Goal: Check status: Check status

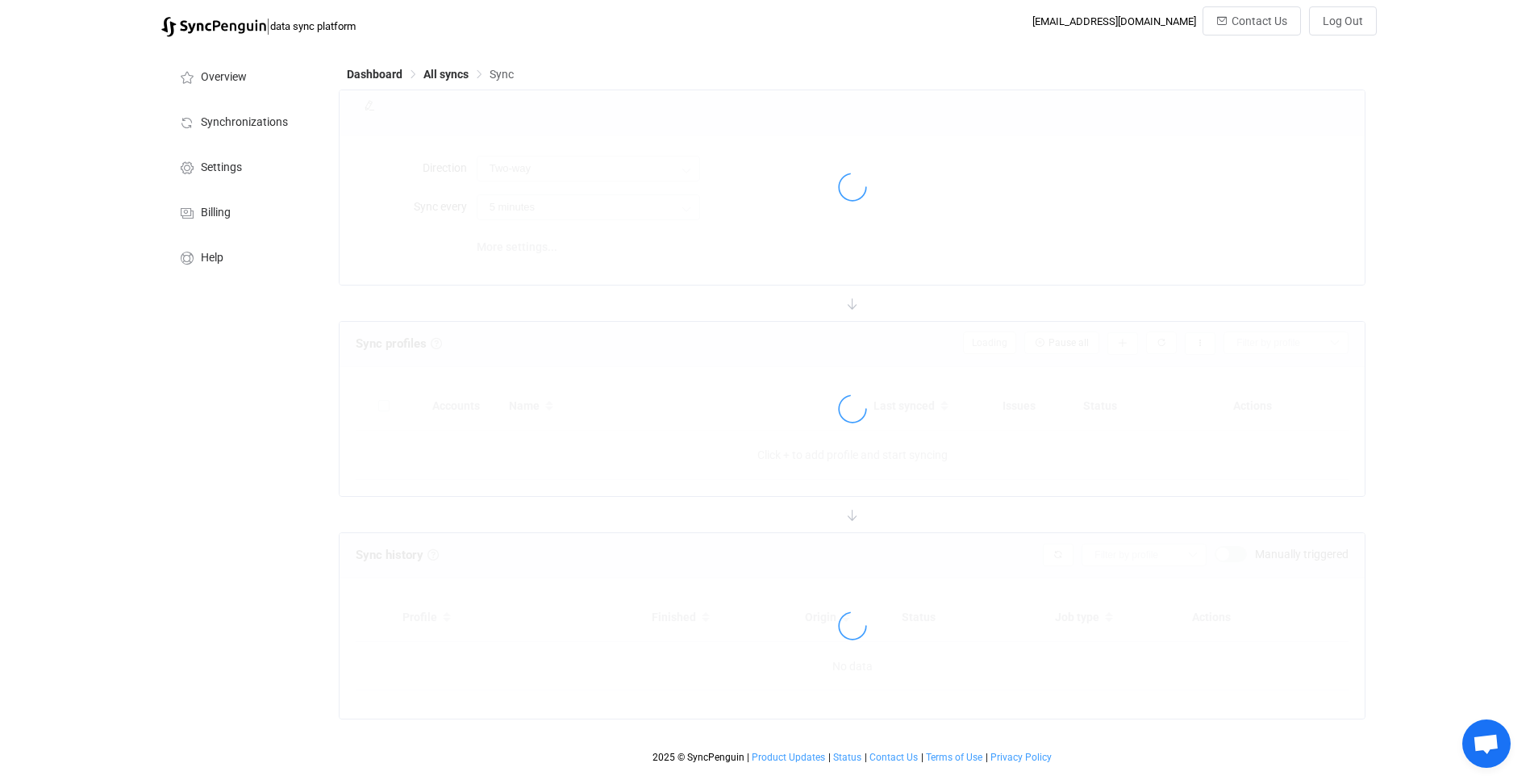
type input "10 minutes"
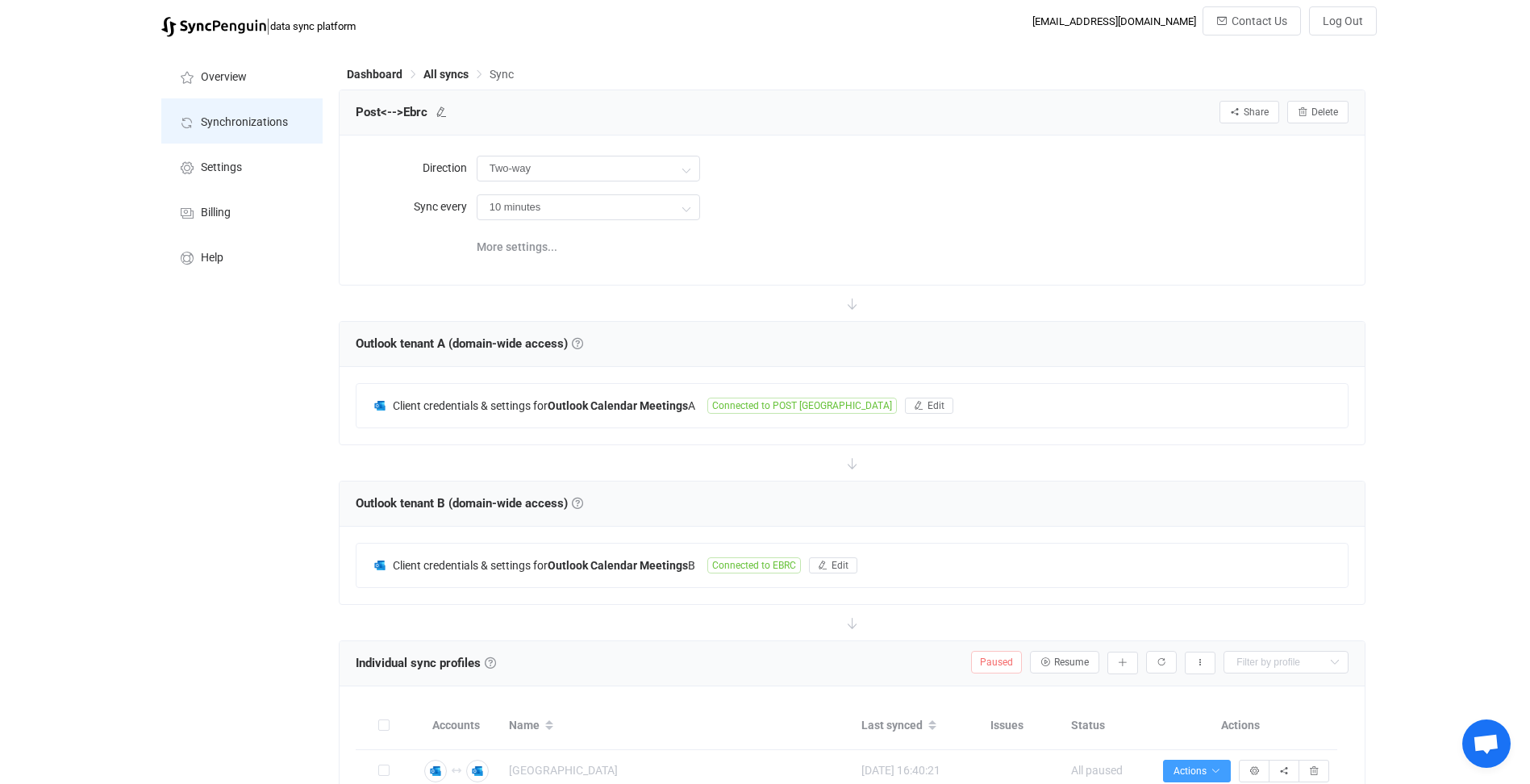
click at [254, 121] on span "Synchronizations" at bounding box center [244, 122] width 87 height 13
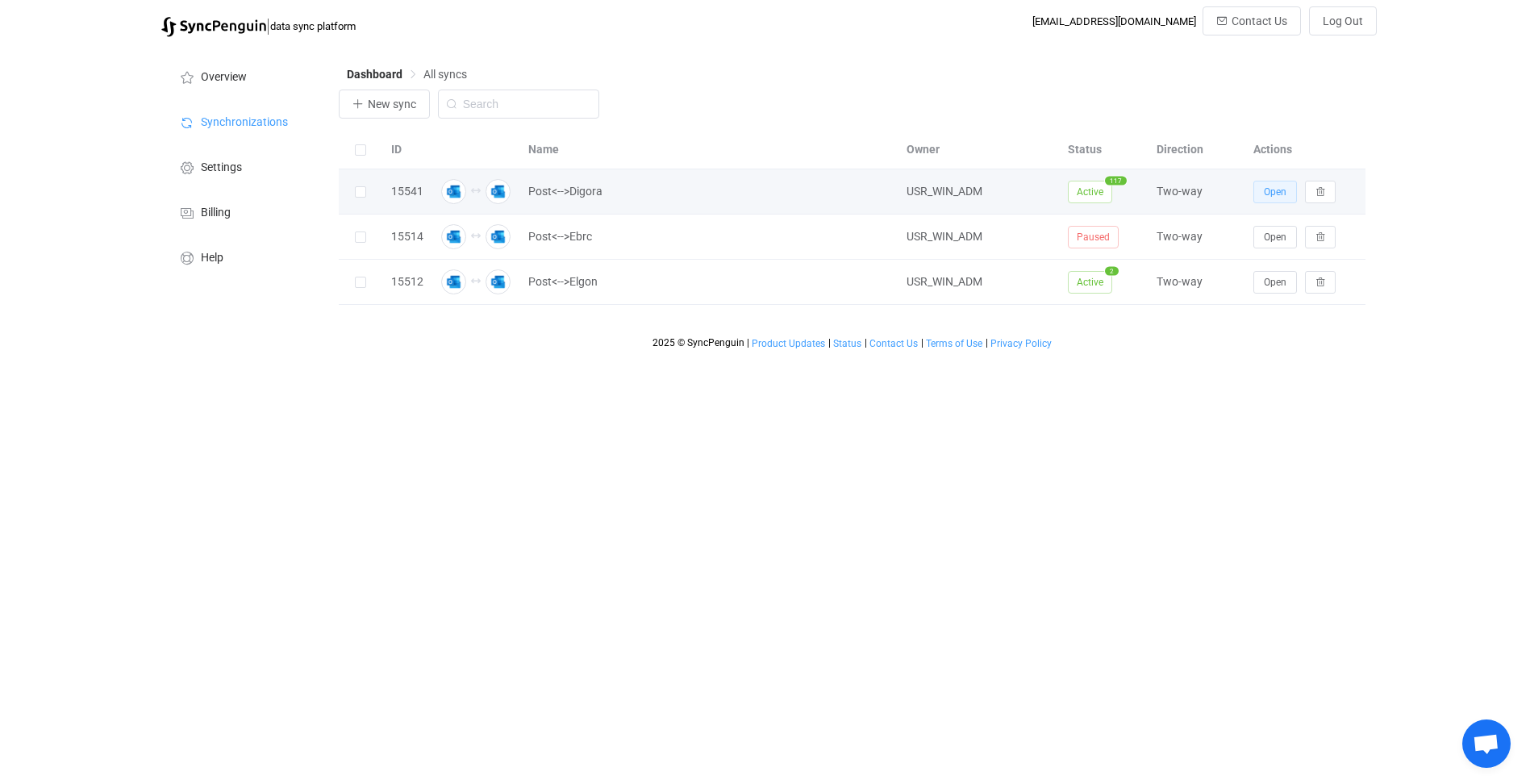
click at [1273, 195] on span "Open" at bounding box center [1275, 192] width 23 height 12
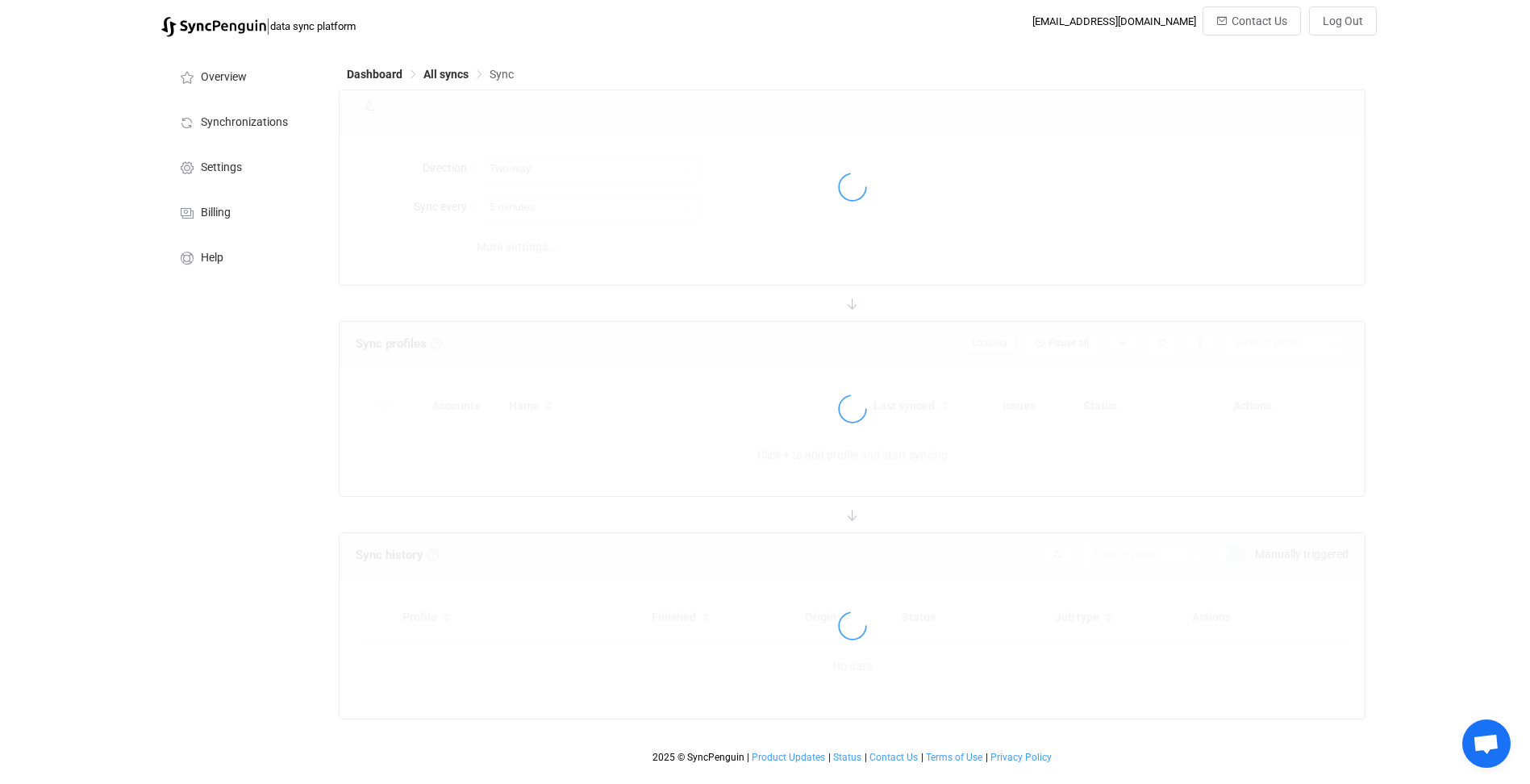
type input "10 minutes"
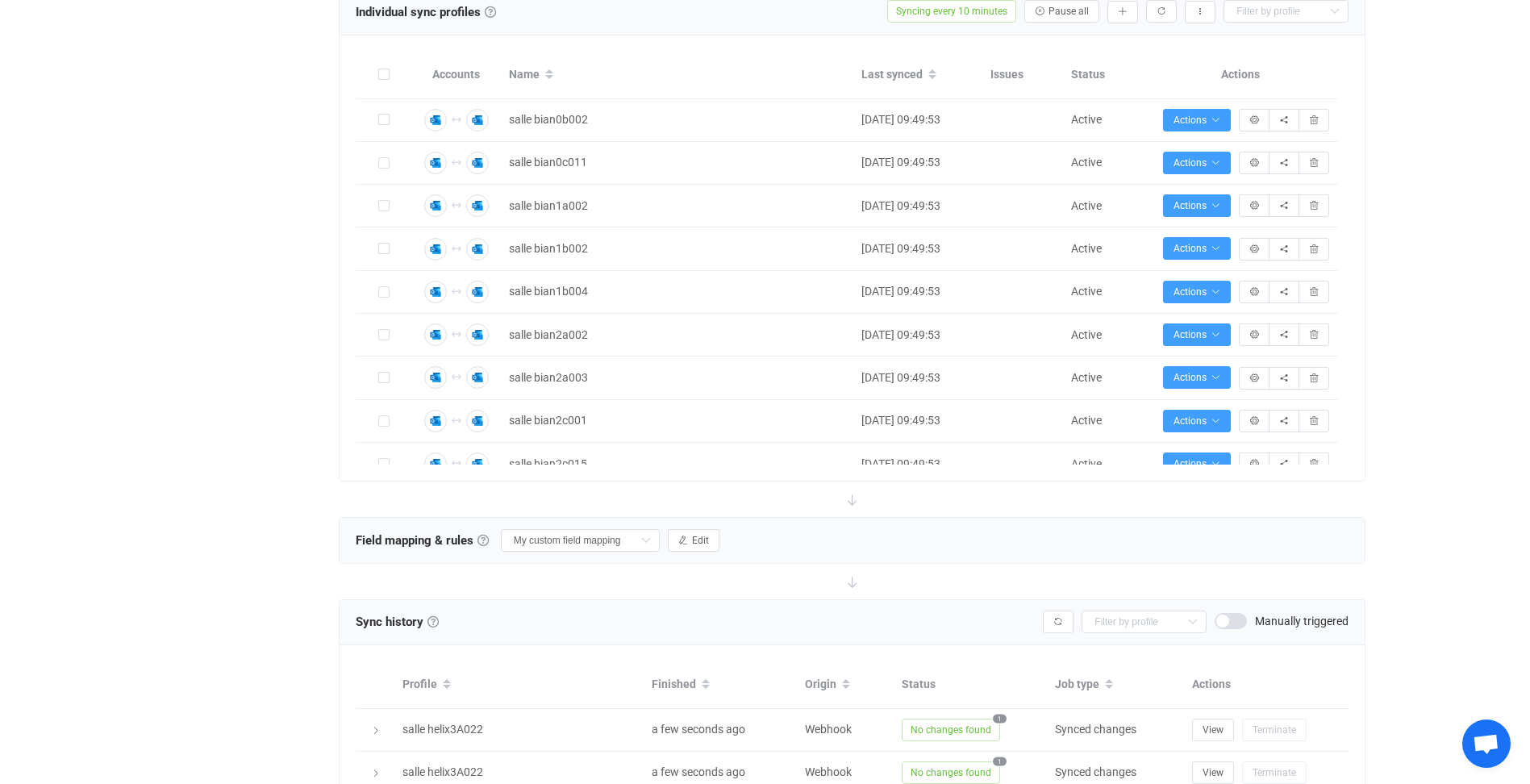
scroll to position [409, 0]
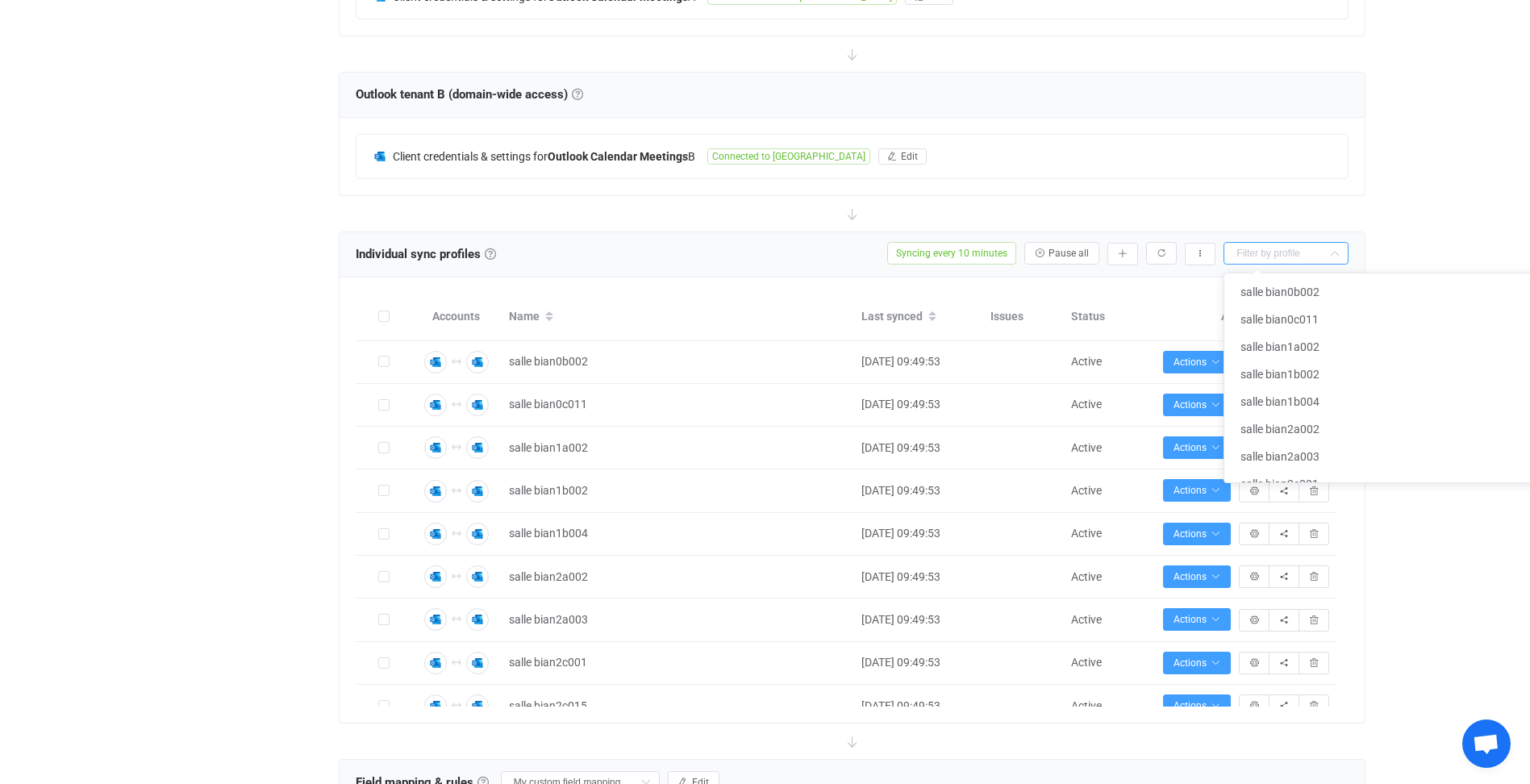
click at [1297, 259] on input "text" at bounding box center [1286, 253] width 125 height 23
click at [1307, 343] on span "salle weierbaach2003new" at bounding box center [1305, 345] width 130 height 13
type input "salle weierbaach2003new"
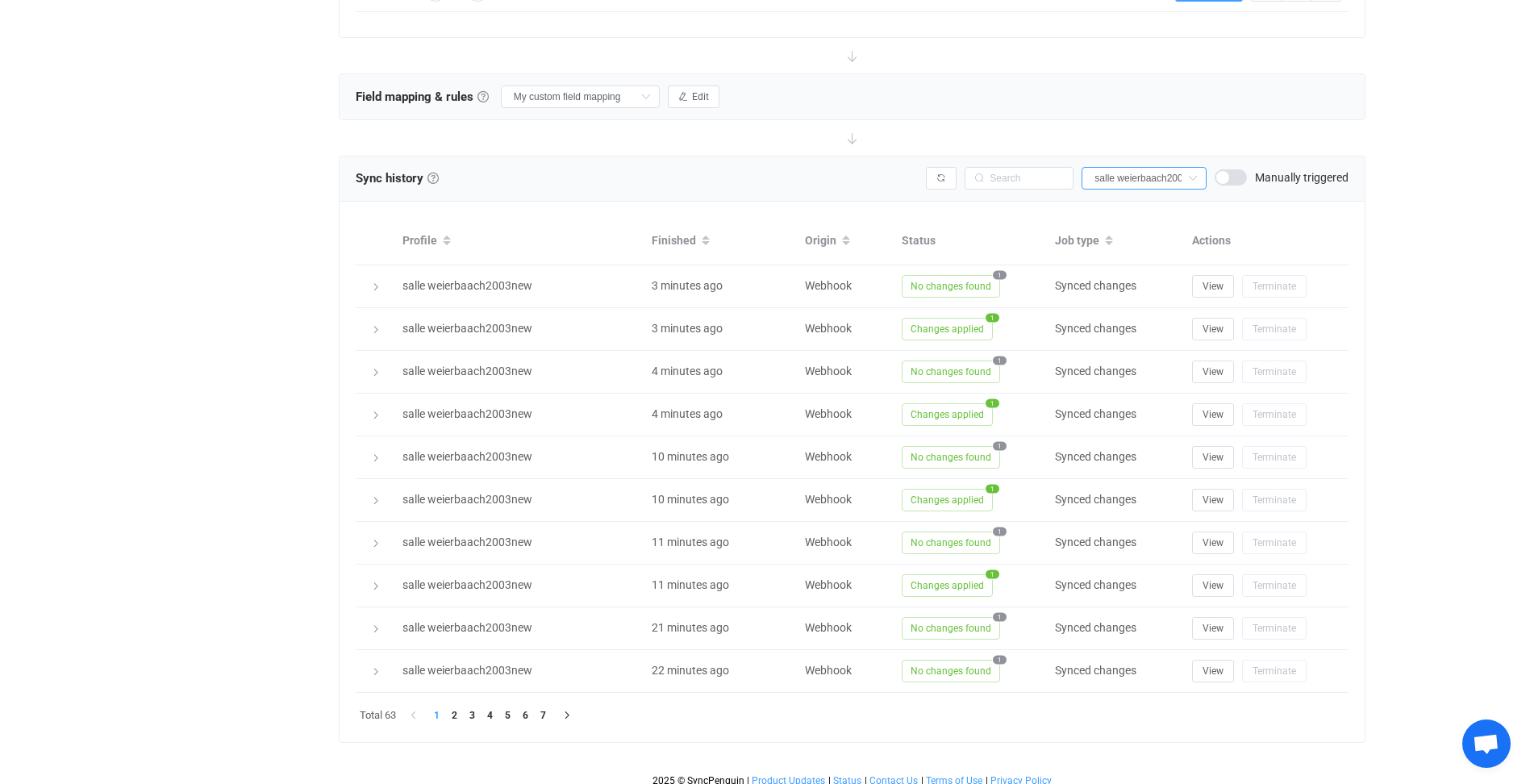
scroll to position [789, 0]
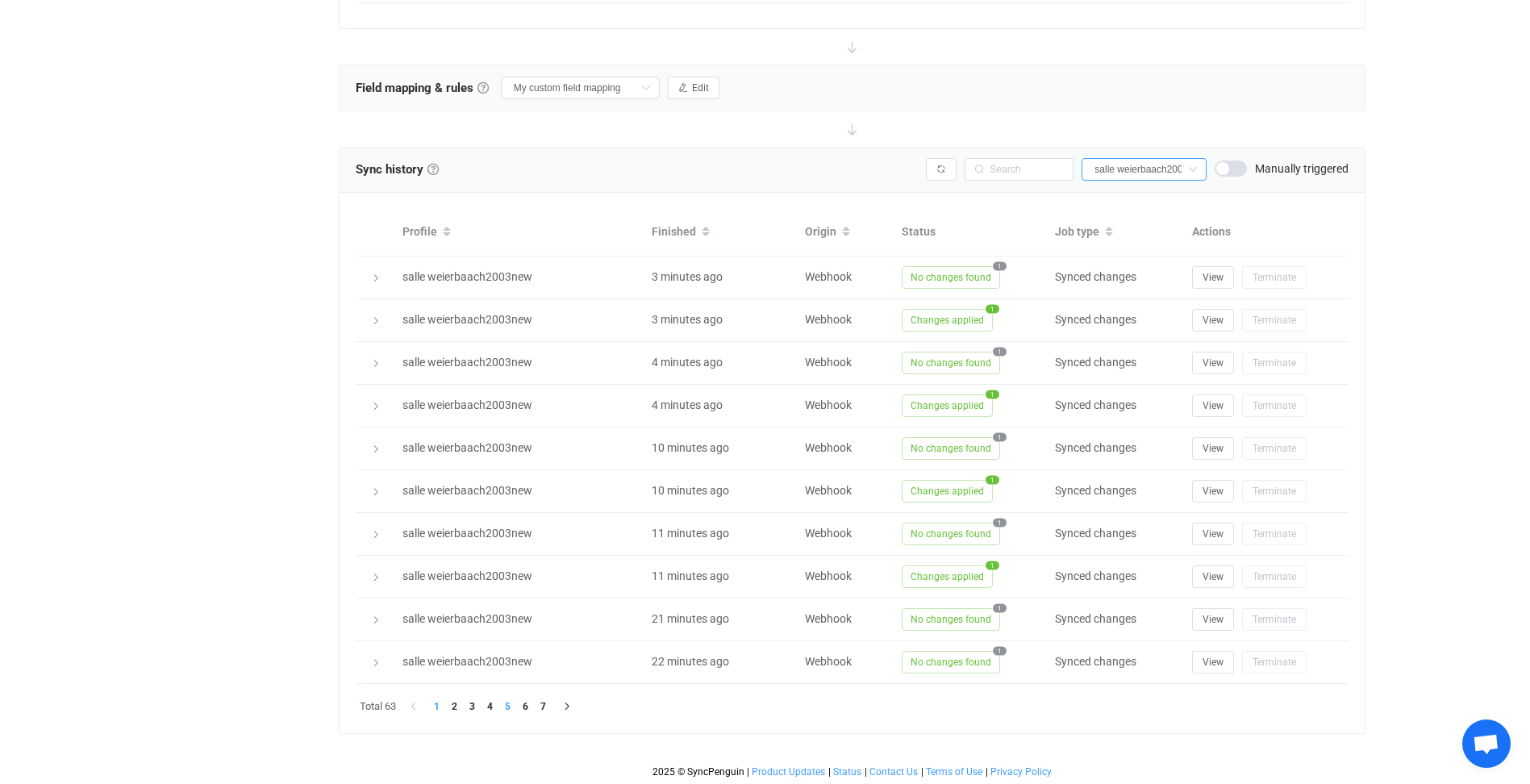
click at [506, 707] on li "5" at bounding box center [508, 707] width 18 height 18
click at [543, 707] on li "7" at bounding box center [543, 707] width 18 height 18
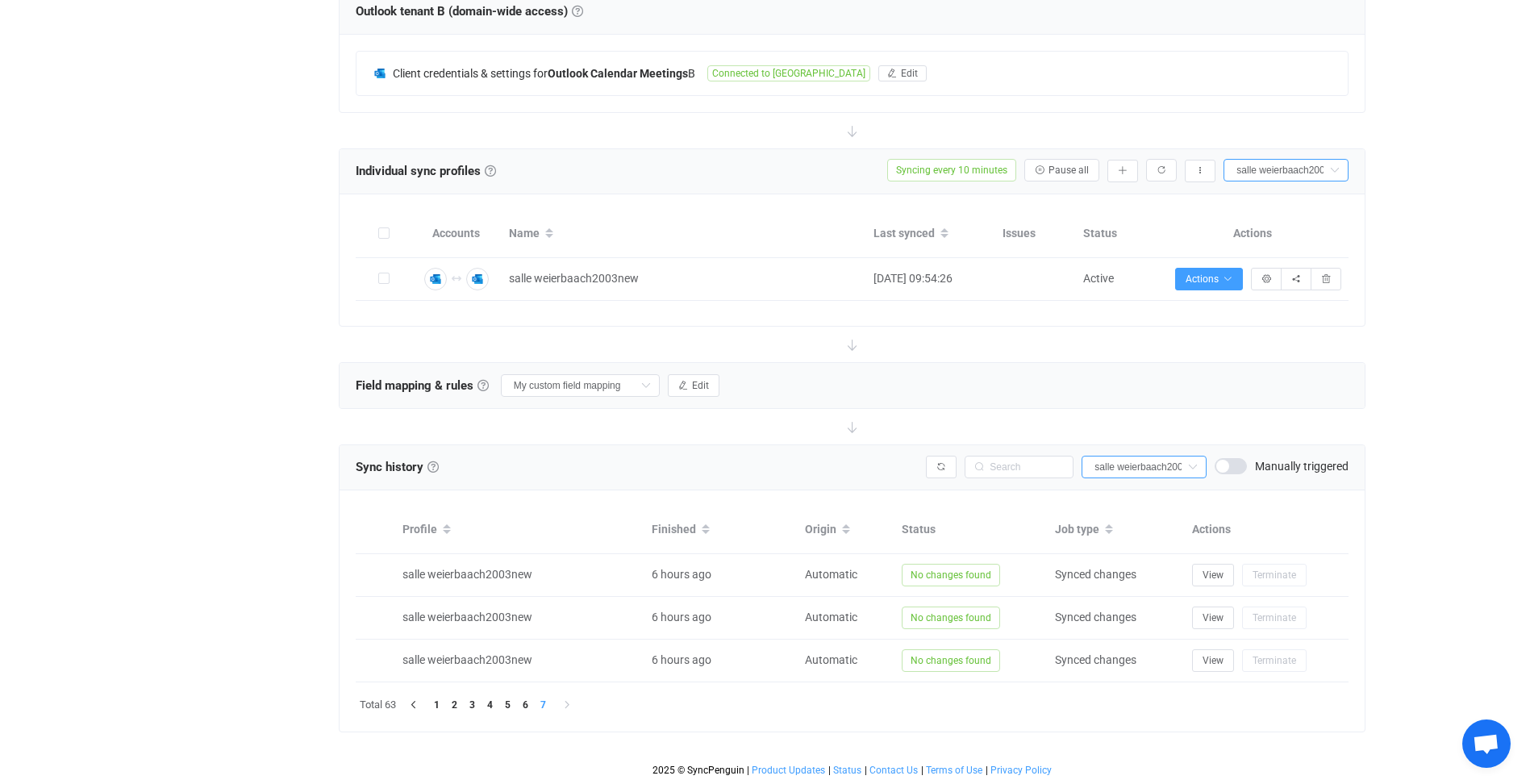
scroll to position [490, 0]
click at [440, 707] on li "1" at bounding box center [437, 707] width 18 height 18
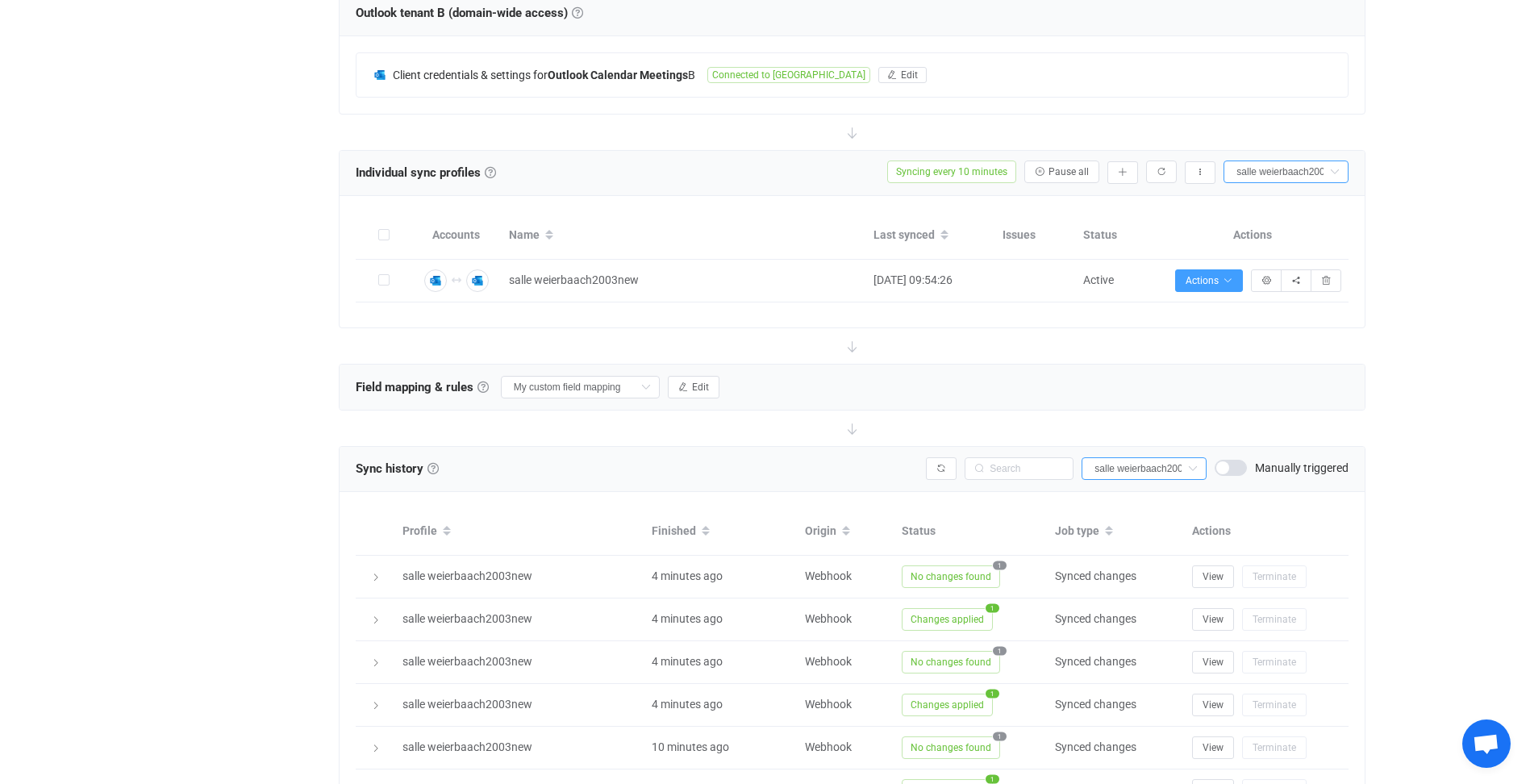
scroll to position [789, 0]
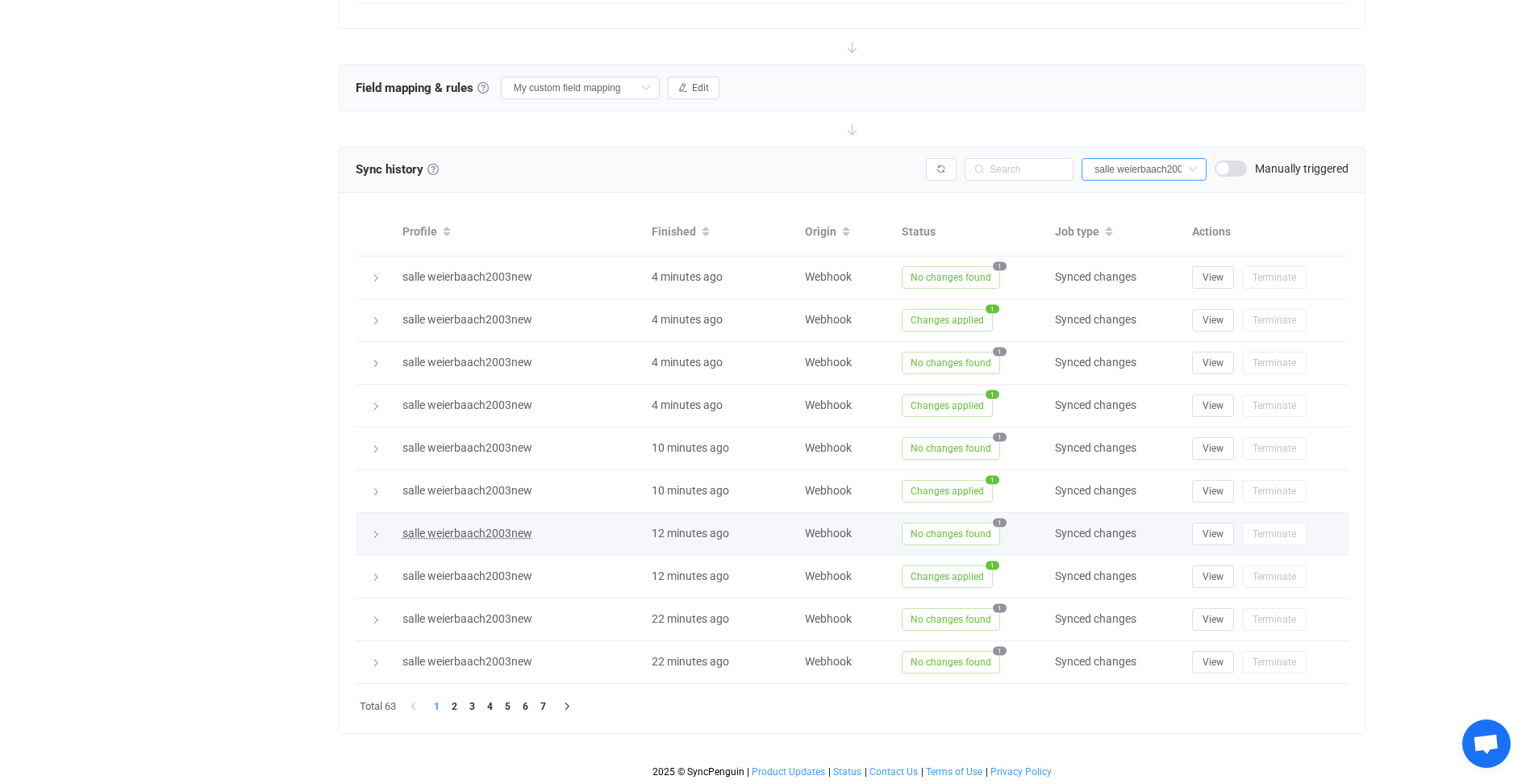
click at [510, 533] on span "salle weierbaach2003new" at bounding box center [467, 532] width 130 height 13
click at [376, 533] on icon at bounding box center [376, 534] width 10 height 10
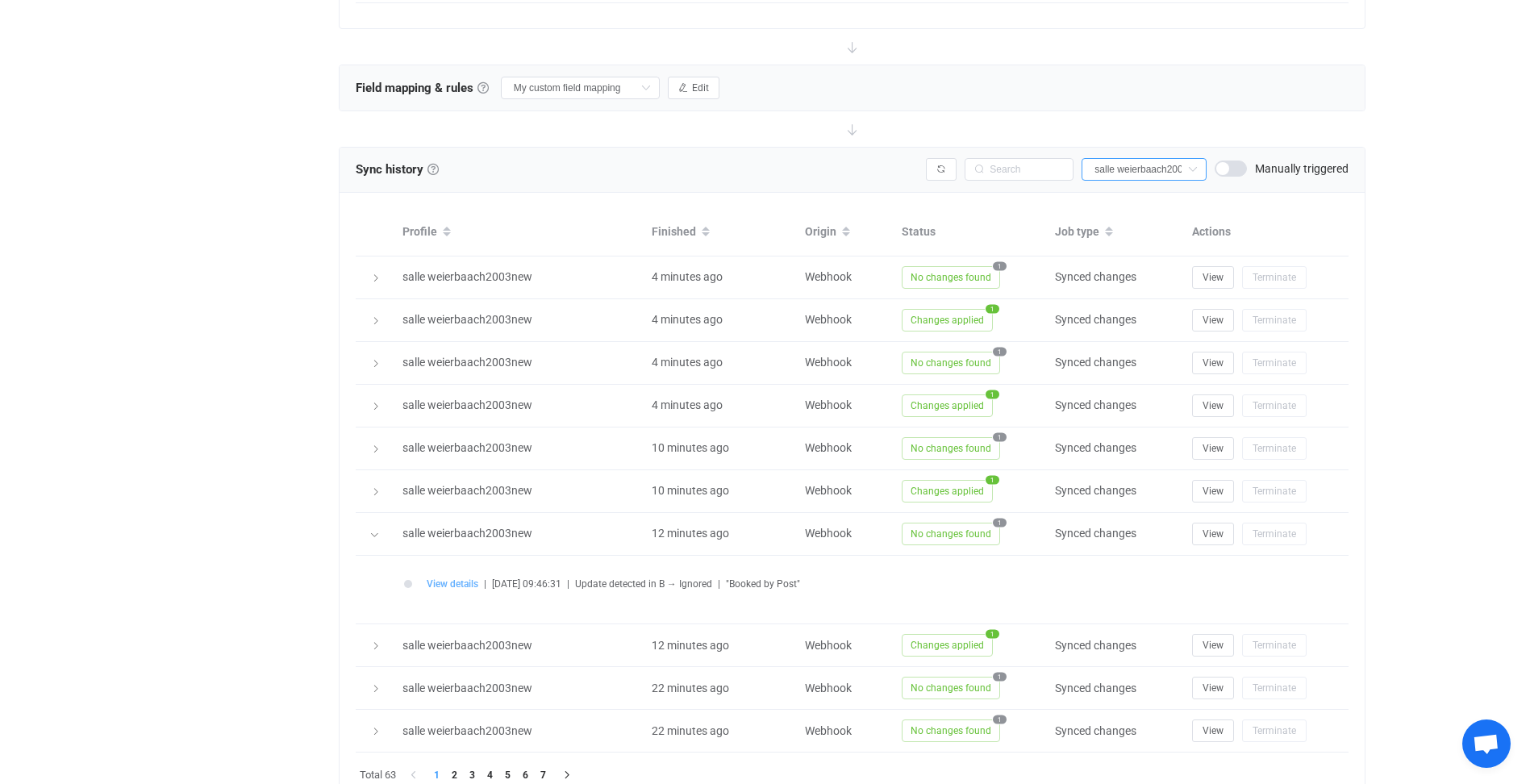
click at [451, 580] on span "View details" at bounding box center [452, 584] width 52 height 12
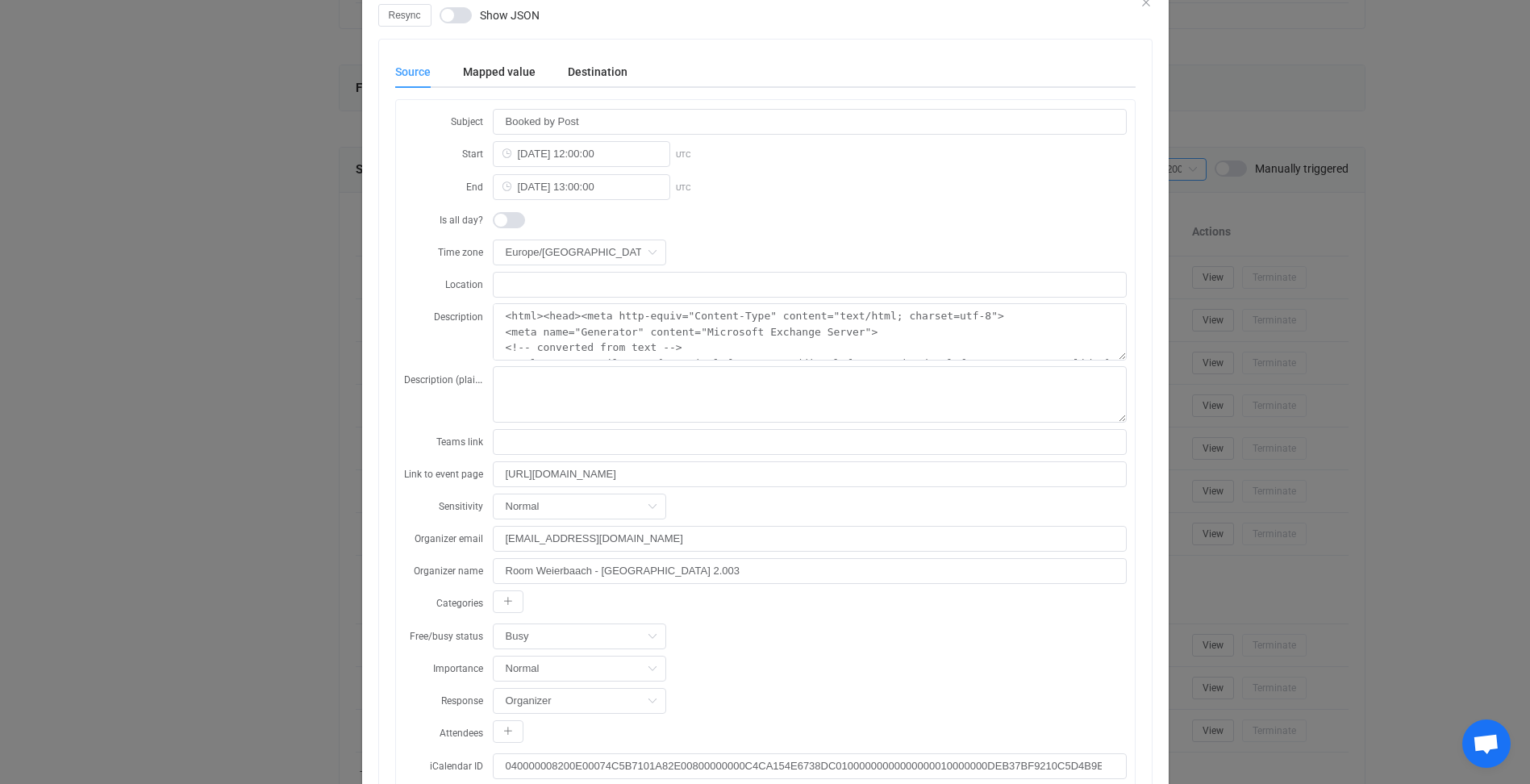
scroll to position [0, 0]
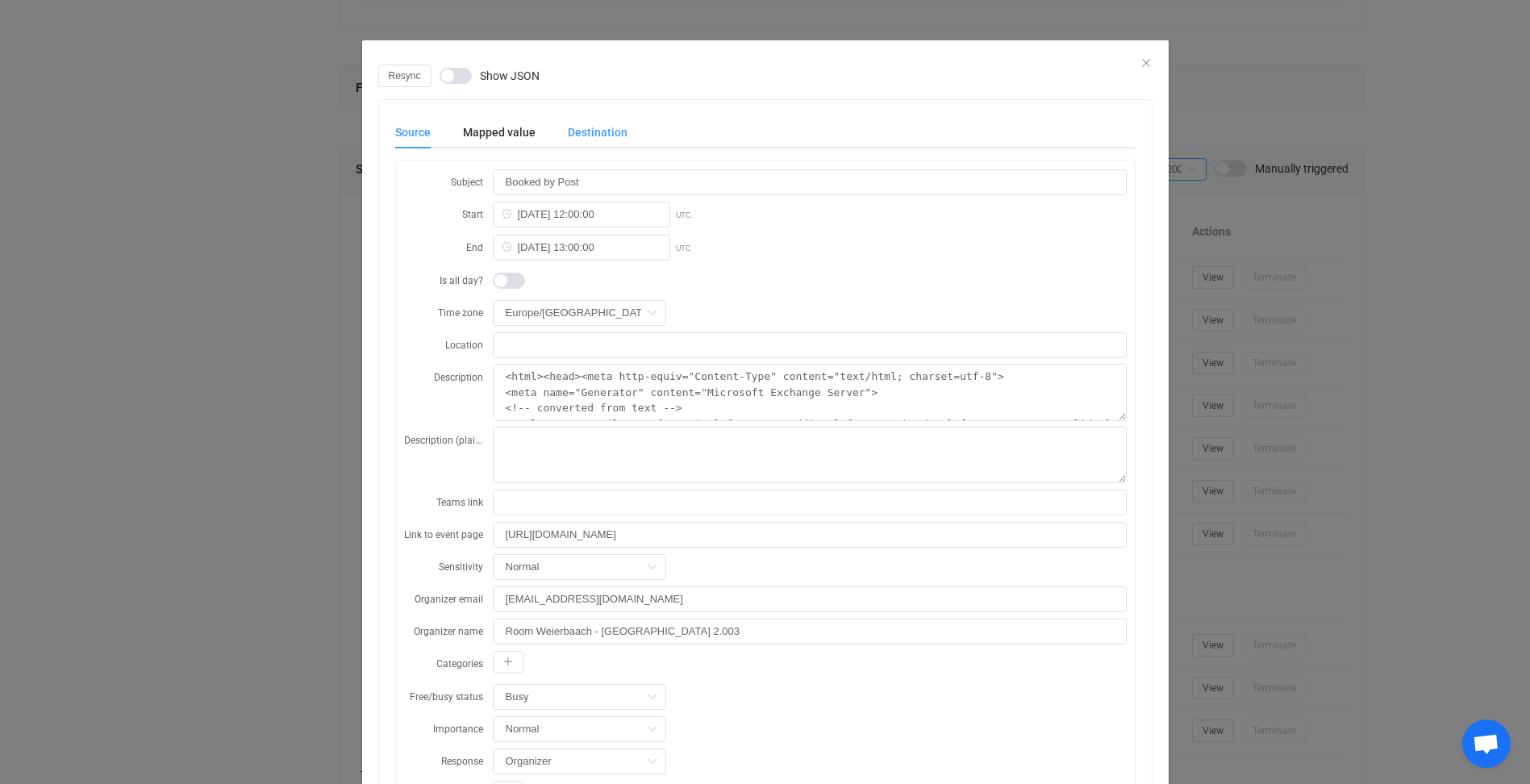
click at [583, 133] on div "Destination" at bounding box center [588, 132] width 75 height 32
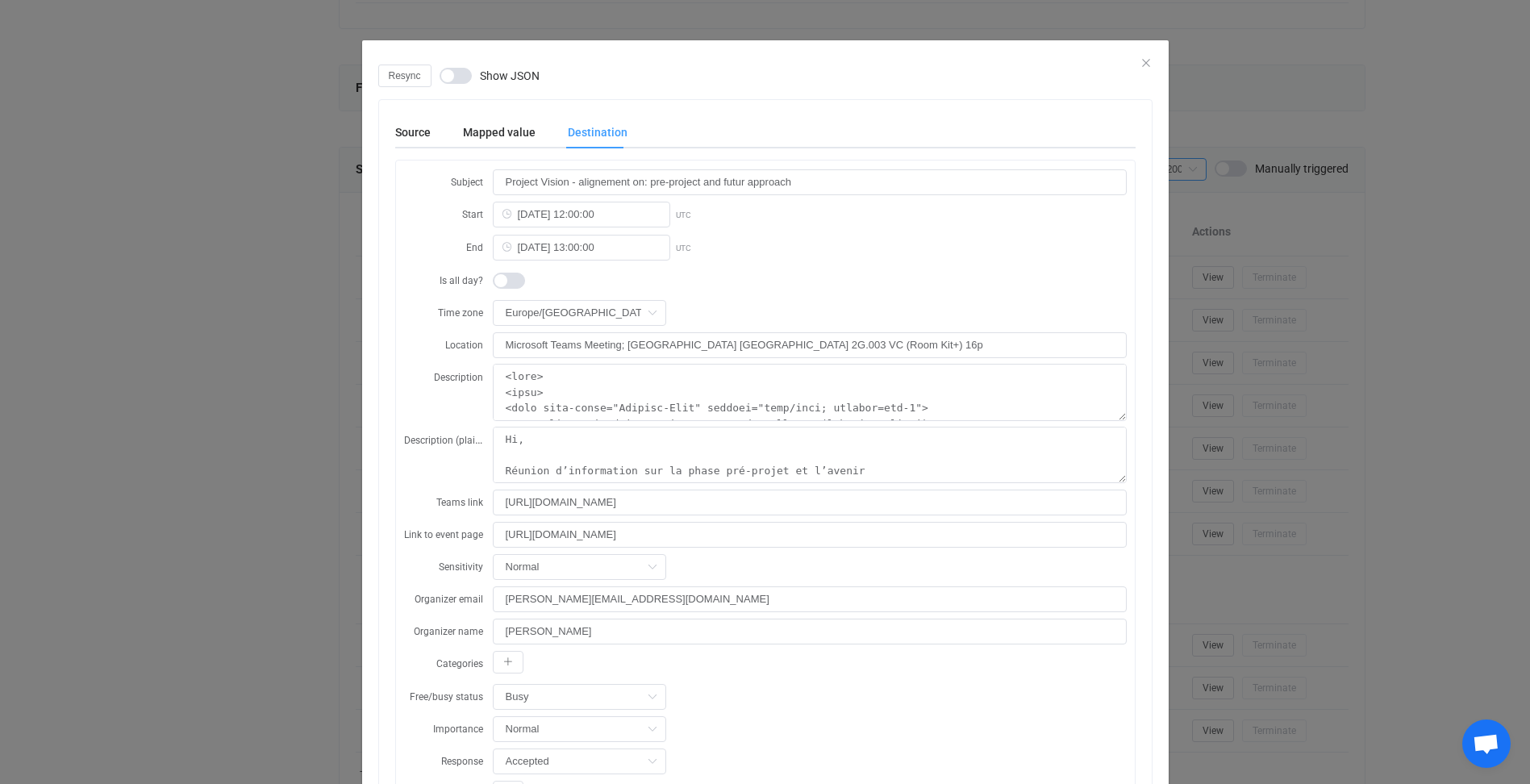
click at [1141, 65] on div "Resync Show JSON" at bounding box center [765, 75] width 774 height 23
click at [1139, 64] on icon "Close" at bounding box center [1145, 63] width 13 height 13
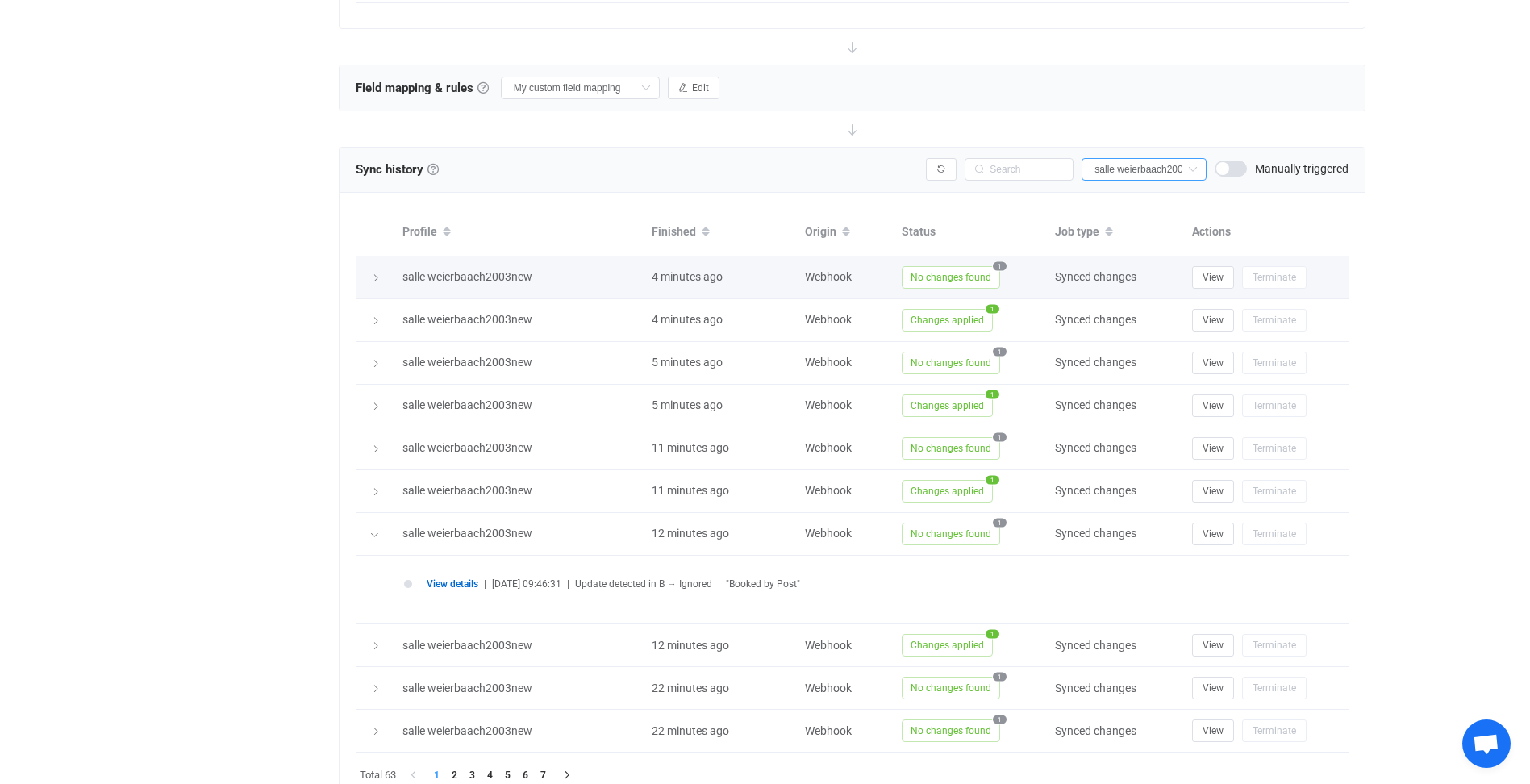
click at [377, 277] on icon at bounding box center [376, 278] width 10 height 10
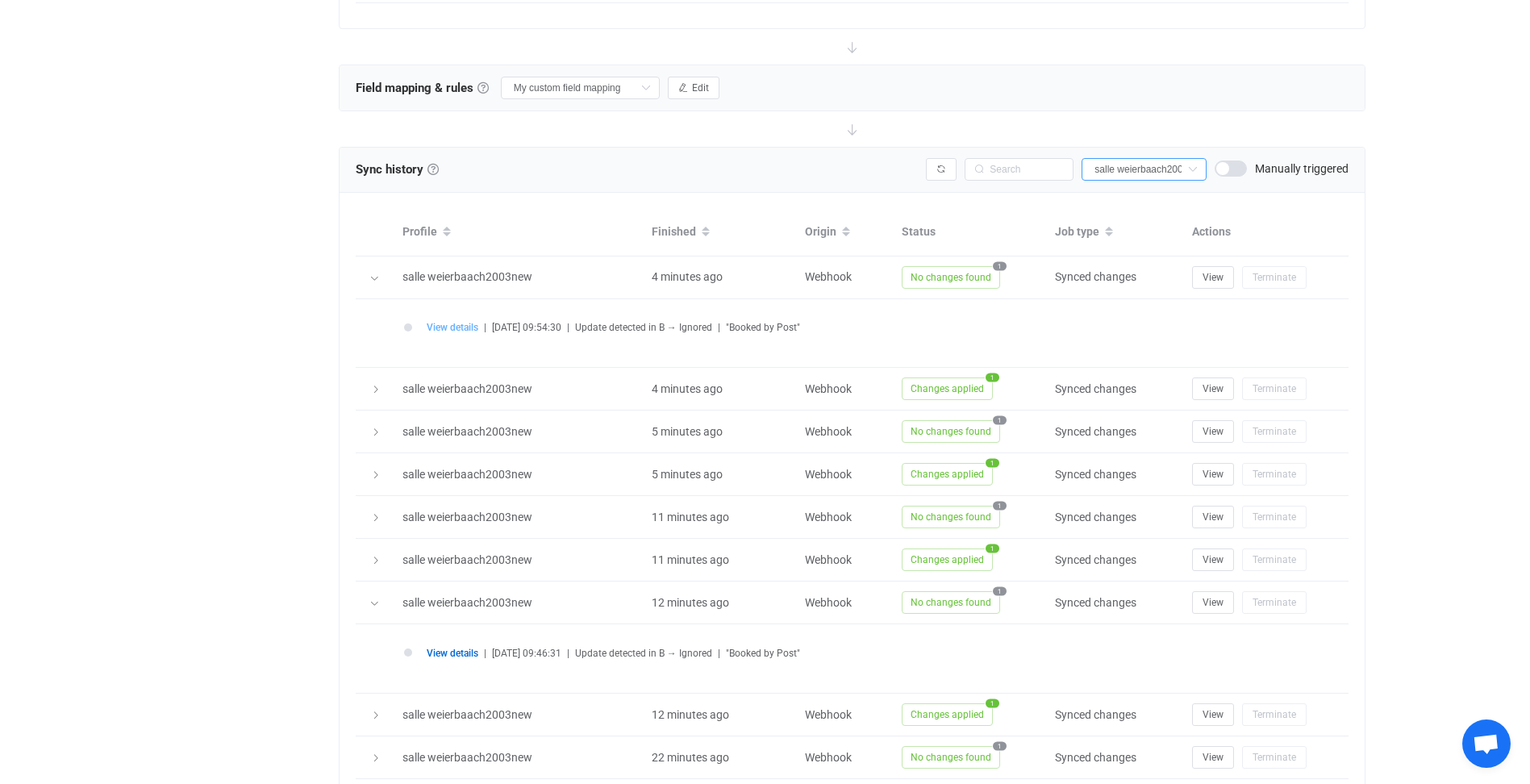
click at [442, 325] on span "View details" at bounding box center [452, 328] width 52 height 12
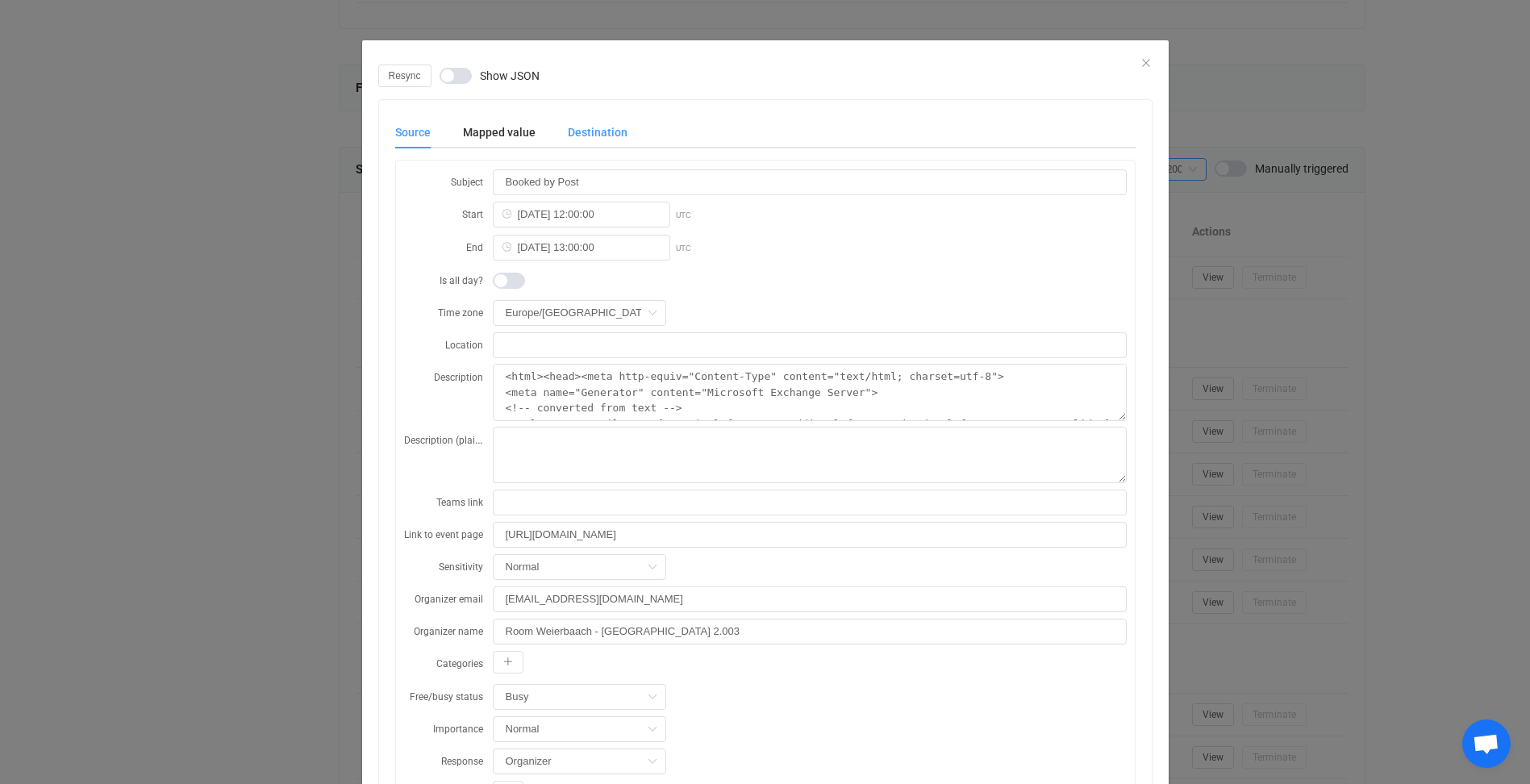
click at [587, 128] on div "Destination" at bounding box center [588, 132] width 75 height 32
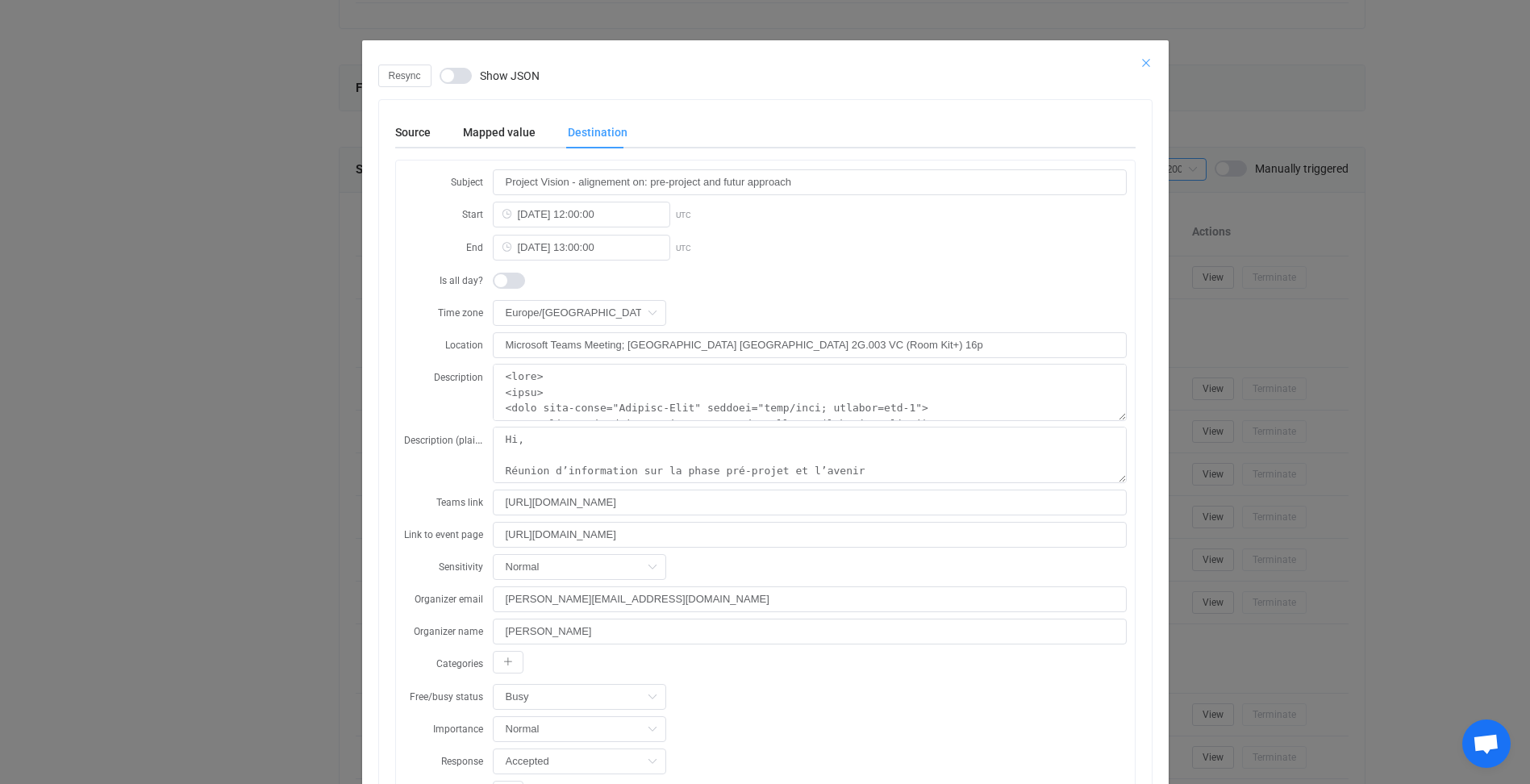
click at [1139, 62] on icon "Close" at bounding box center [1145, 63] width 13 height 13
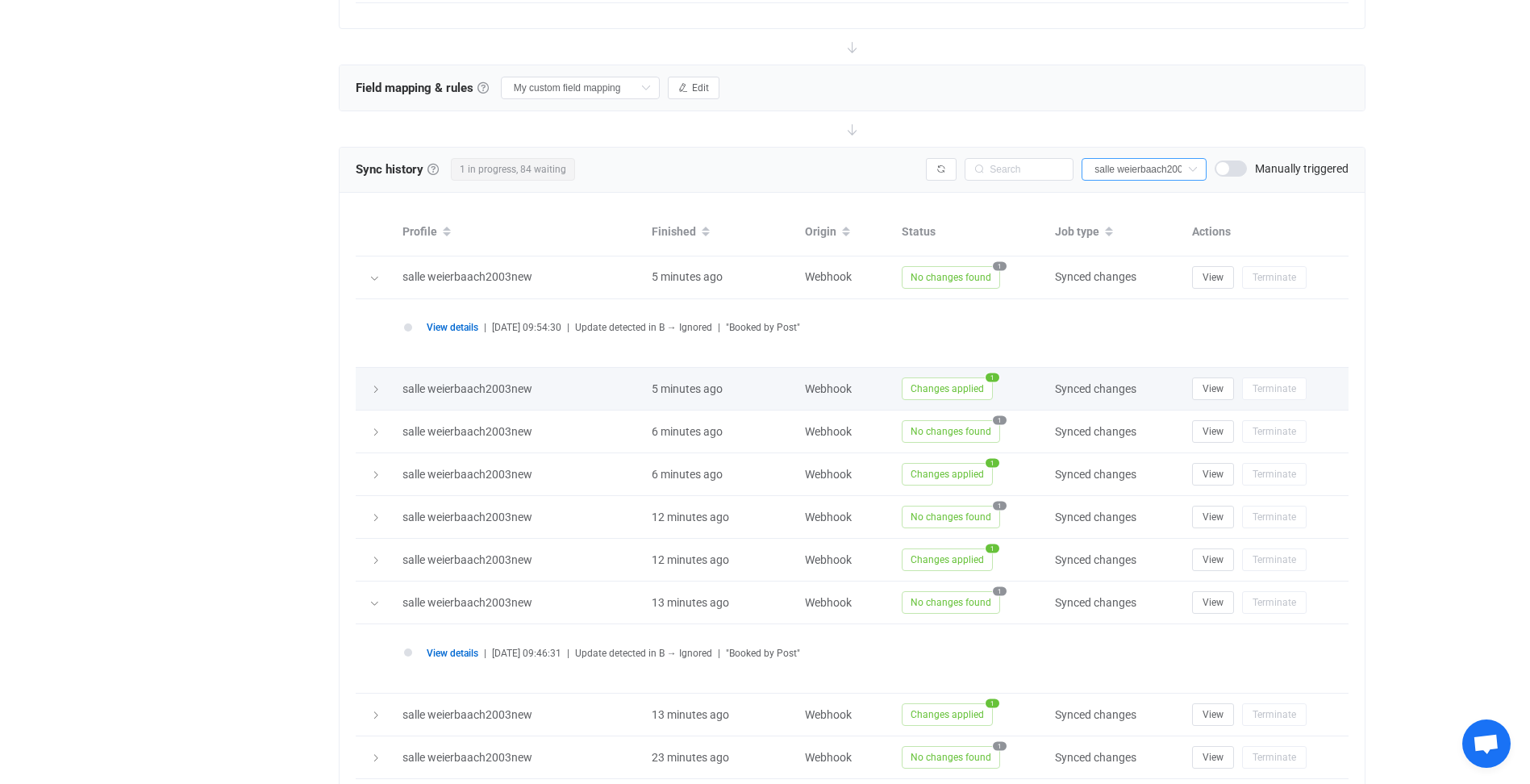
click at [377, 387] on icon at bounding box center [376, 390] width 10 height 10
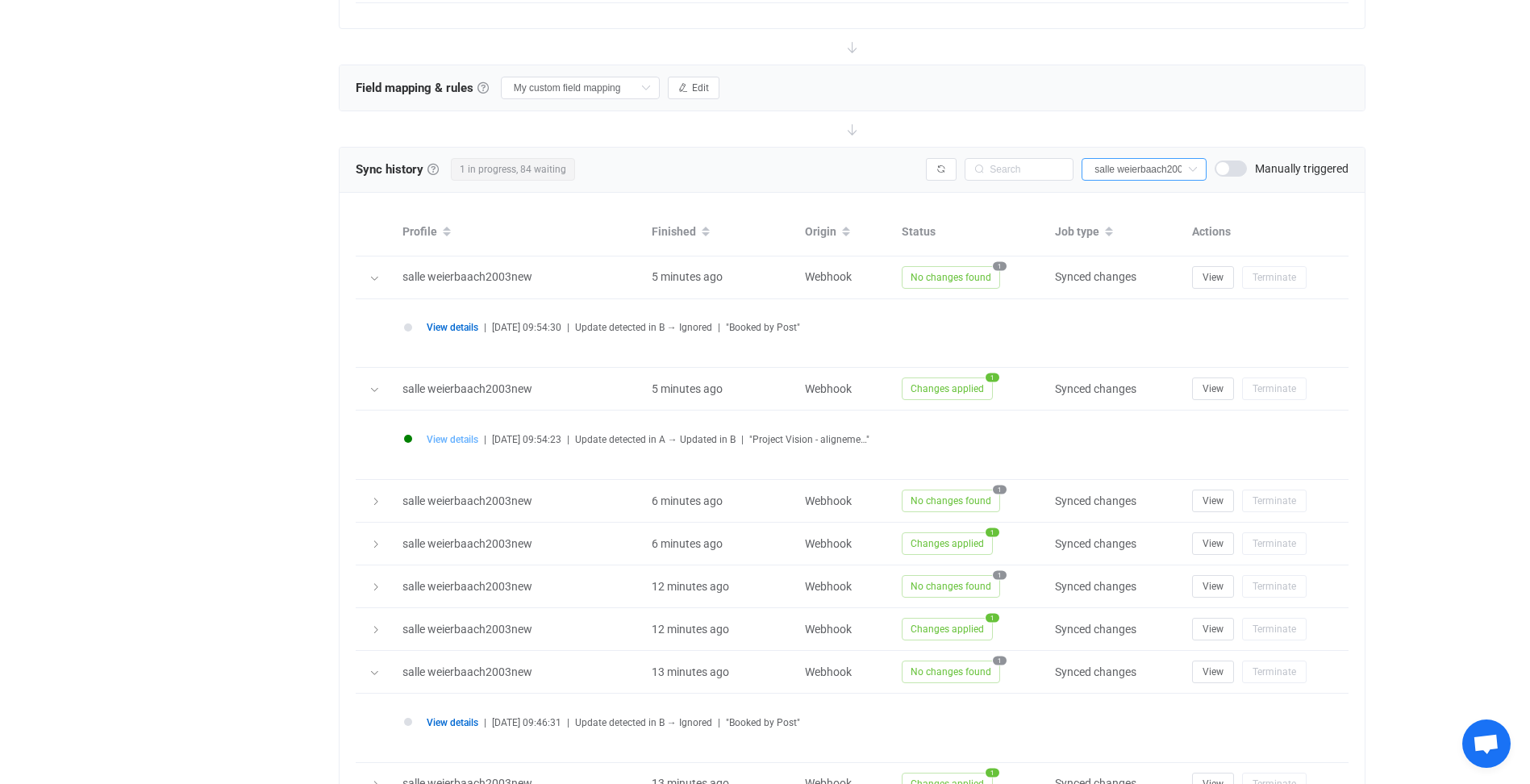
click at [449, 437] on span "View details" at bounding box center [452, 439] width 52 height 12
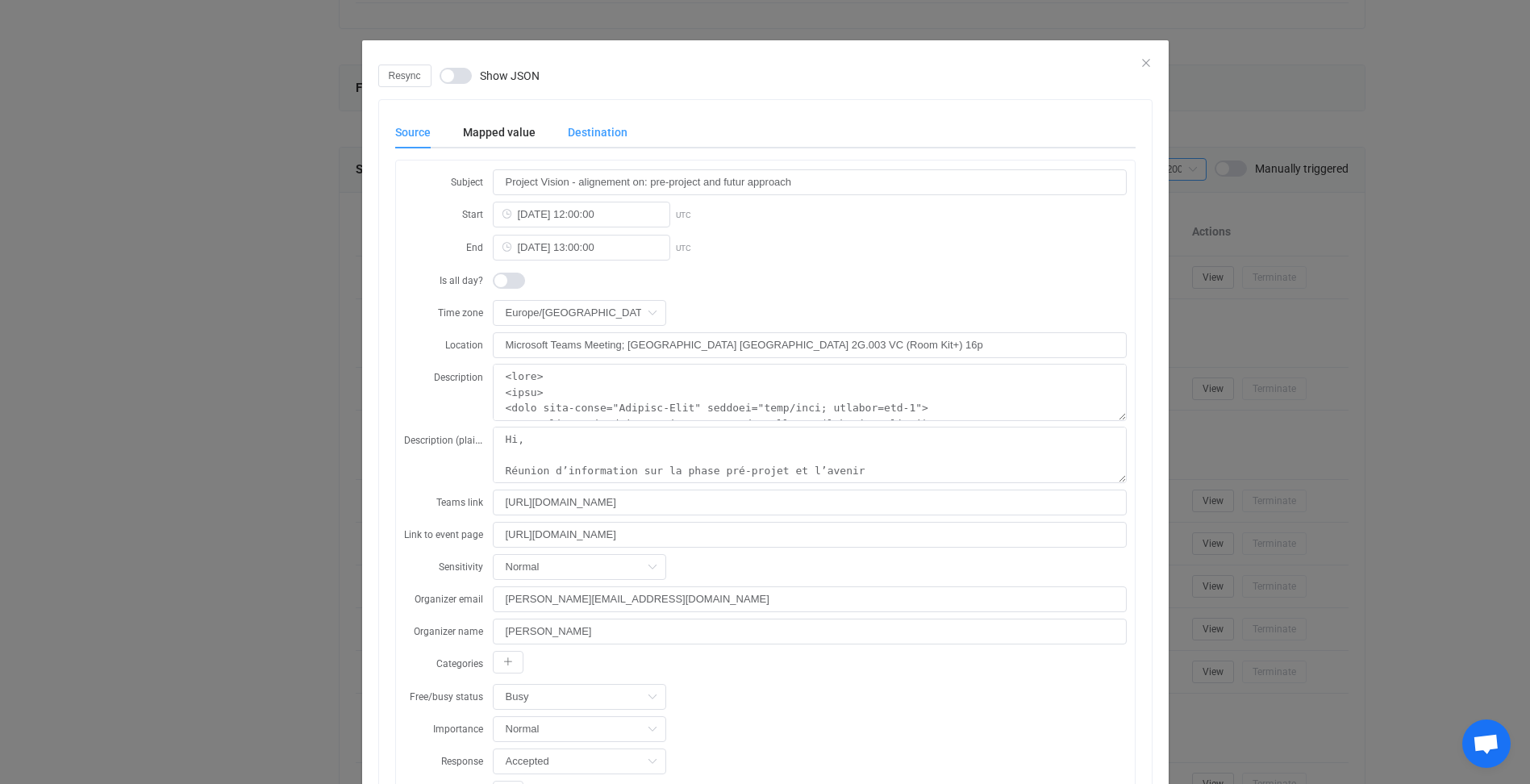
click at [598, 127] on div "Destination" at bounding box center [588, 132] width 75 height 32
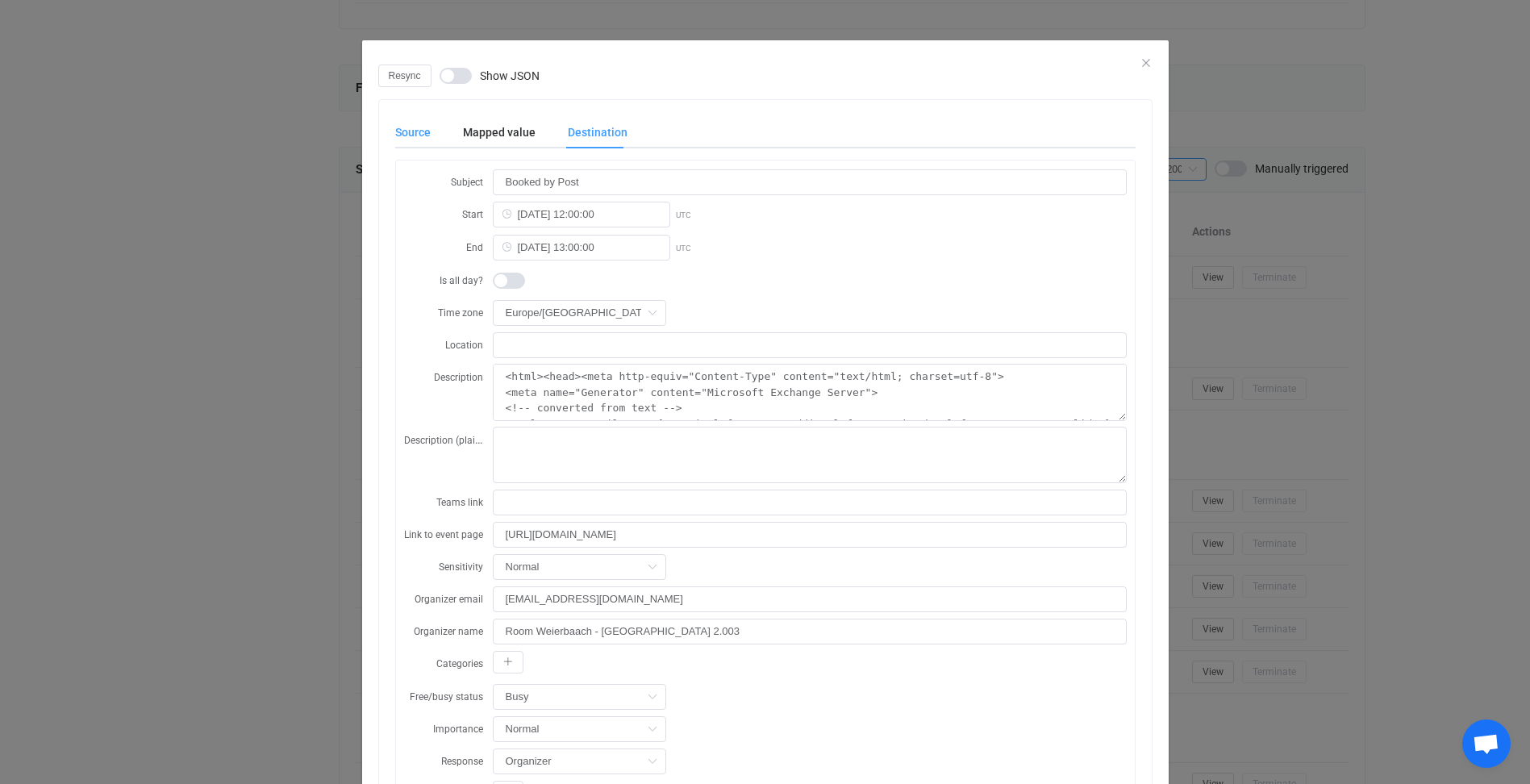
click at [410, 134] on div "Source" at bounding box center [421, 132] width 52 height 32
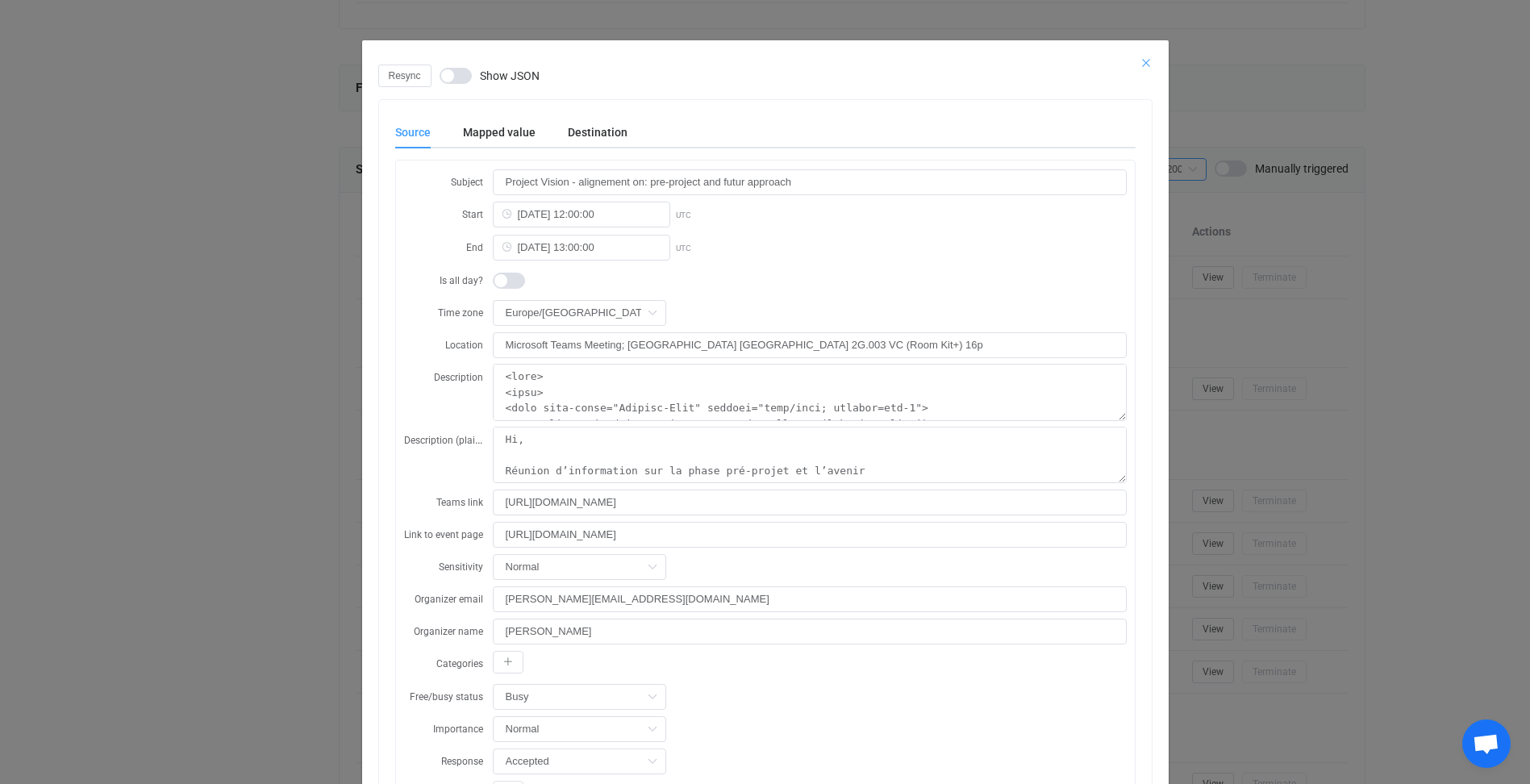
click at [1139, 60] on icon "Close" at bounding box center [1145, 63] width 13 height 13
